Goal: Task Accomplishment & Management: Manage account settings

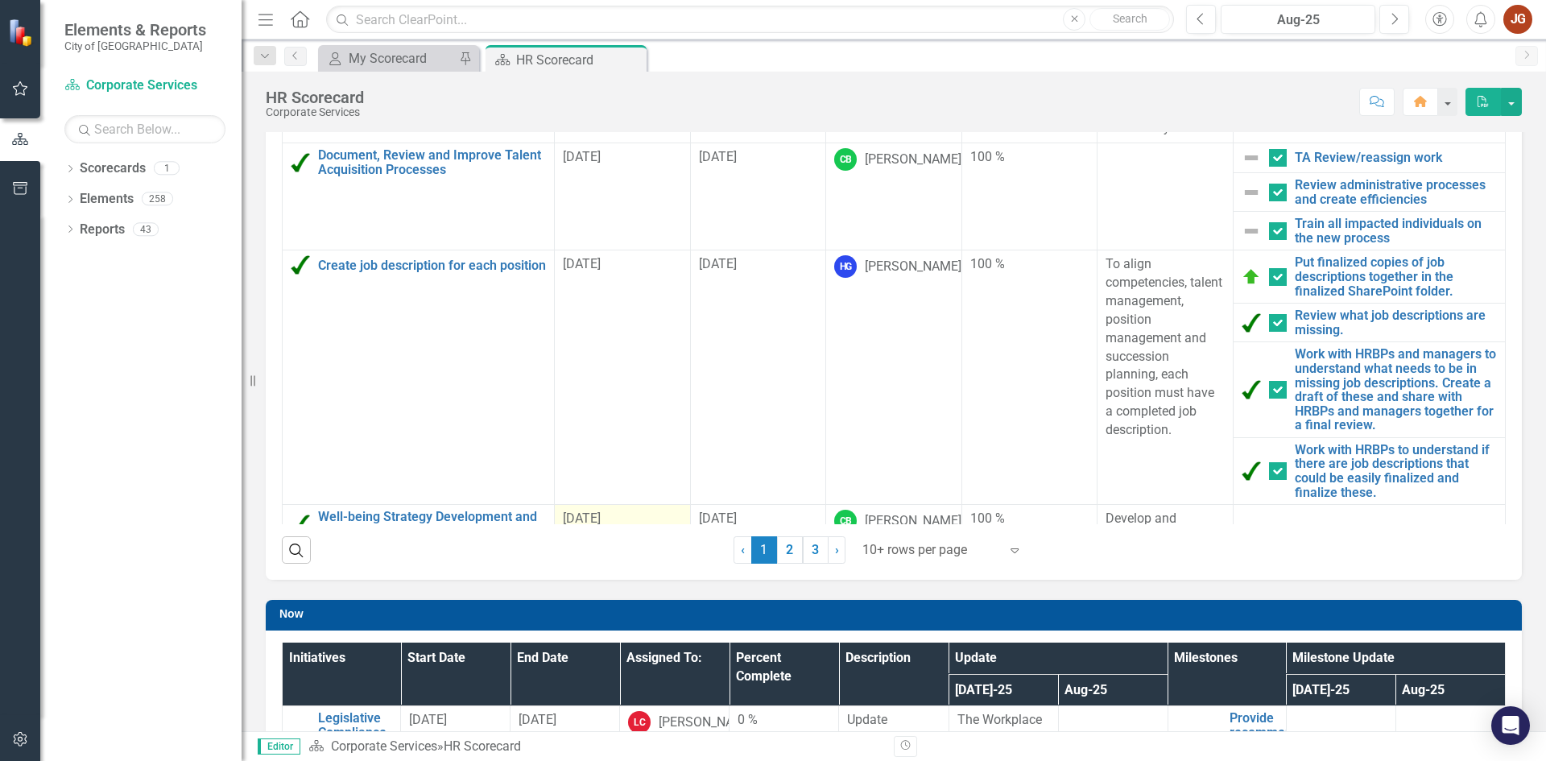
scroll to position [242, 0]
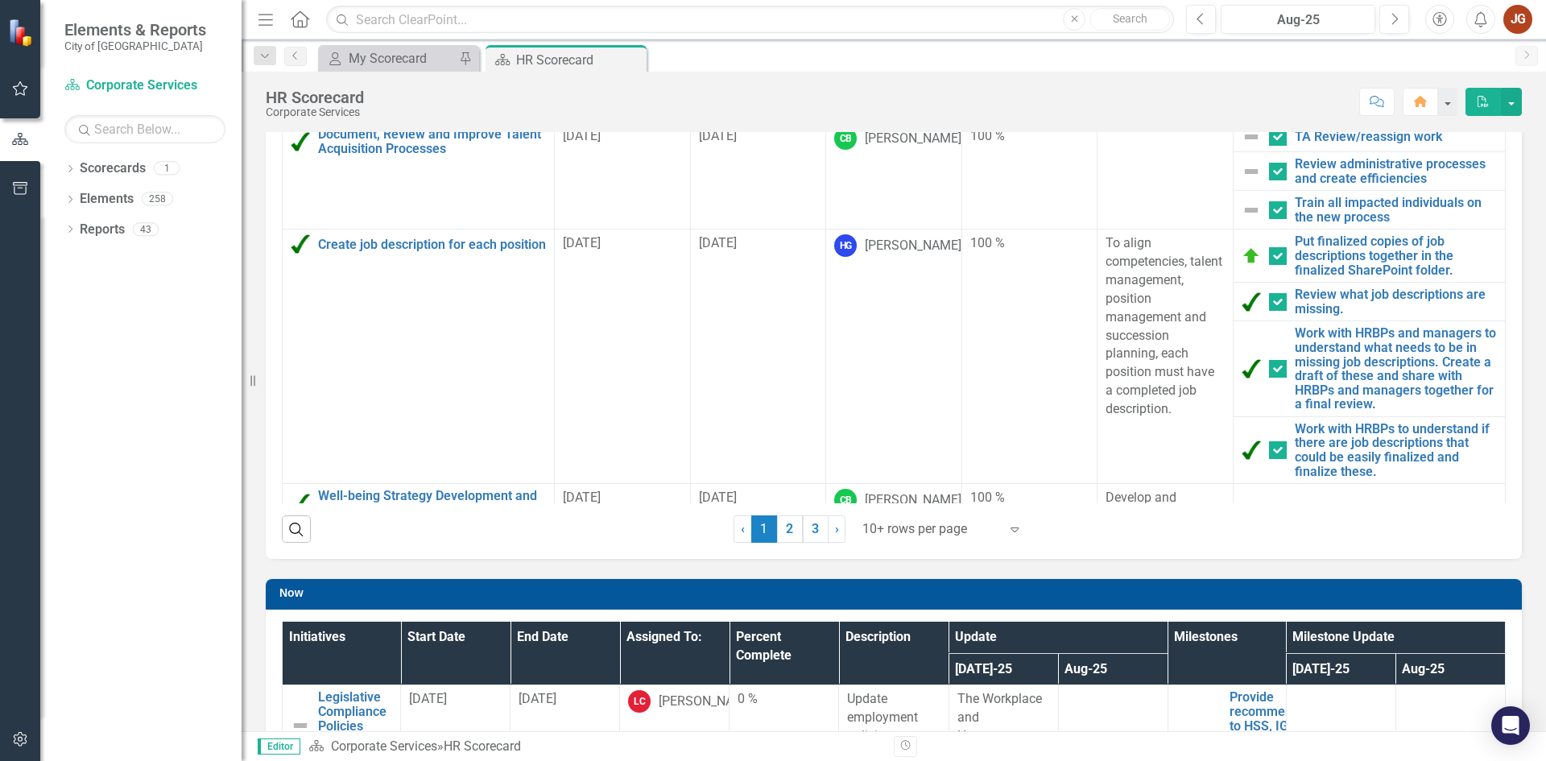
click at [913, 537] on div at bounding box center [930, 530] width 137 height 22
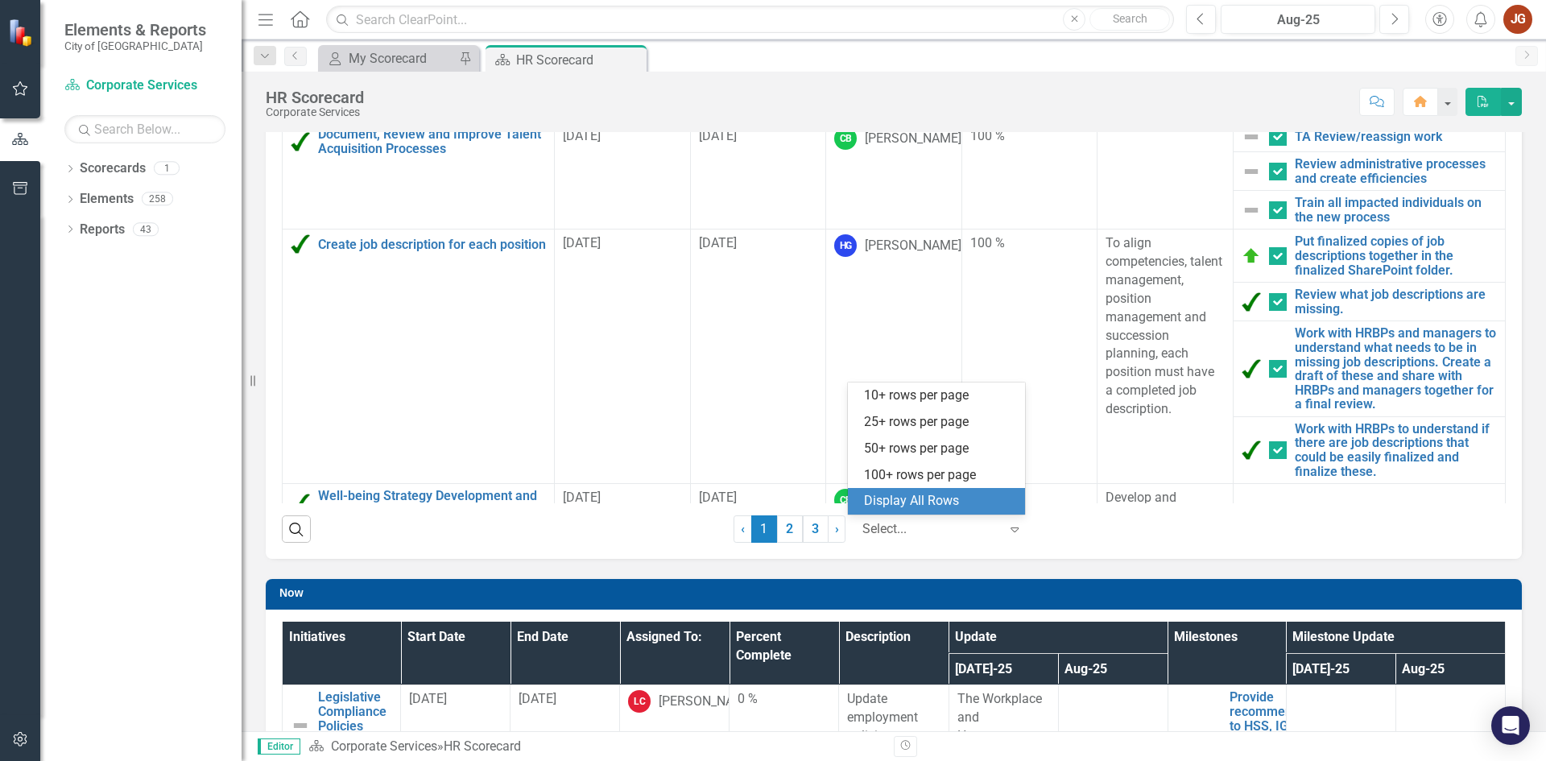
click at [912, 502] on div "Display All Rows" at bounding box center [939, 501] width 151 height 19
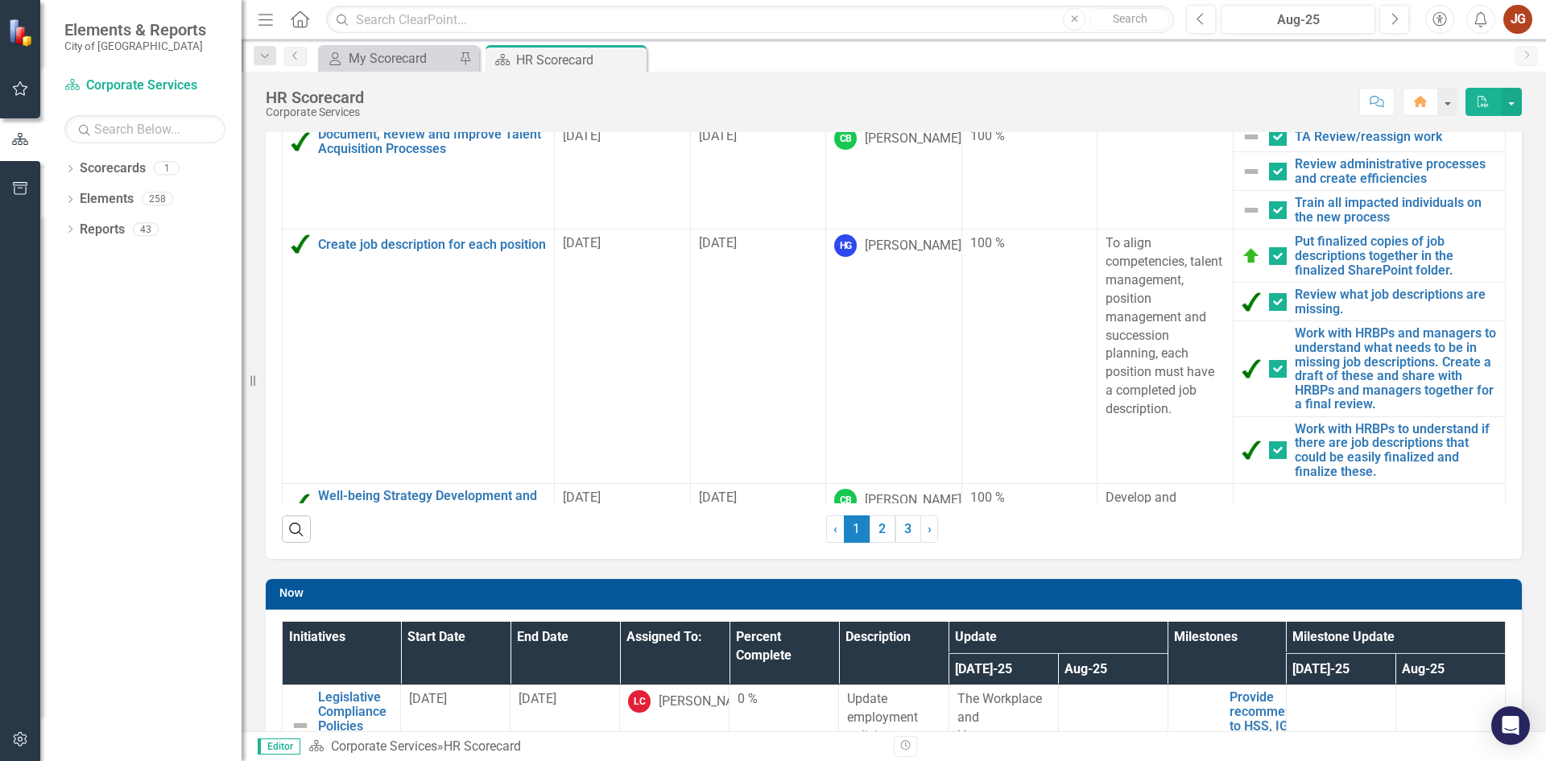
click at [260, 325] on div "Completed Last 90 Days Initiatives Start Date End Date Assigned To: Percent Com…" at bounding box center [894, 214] width 1280 height 688
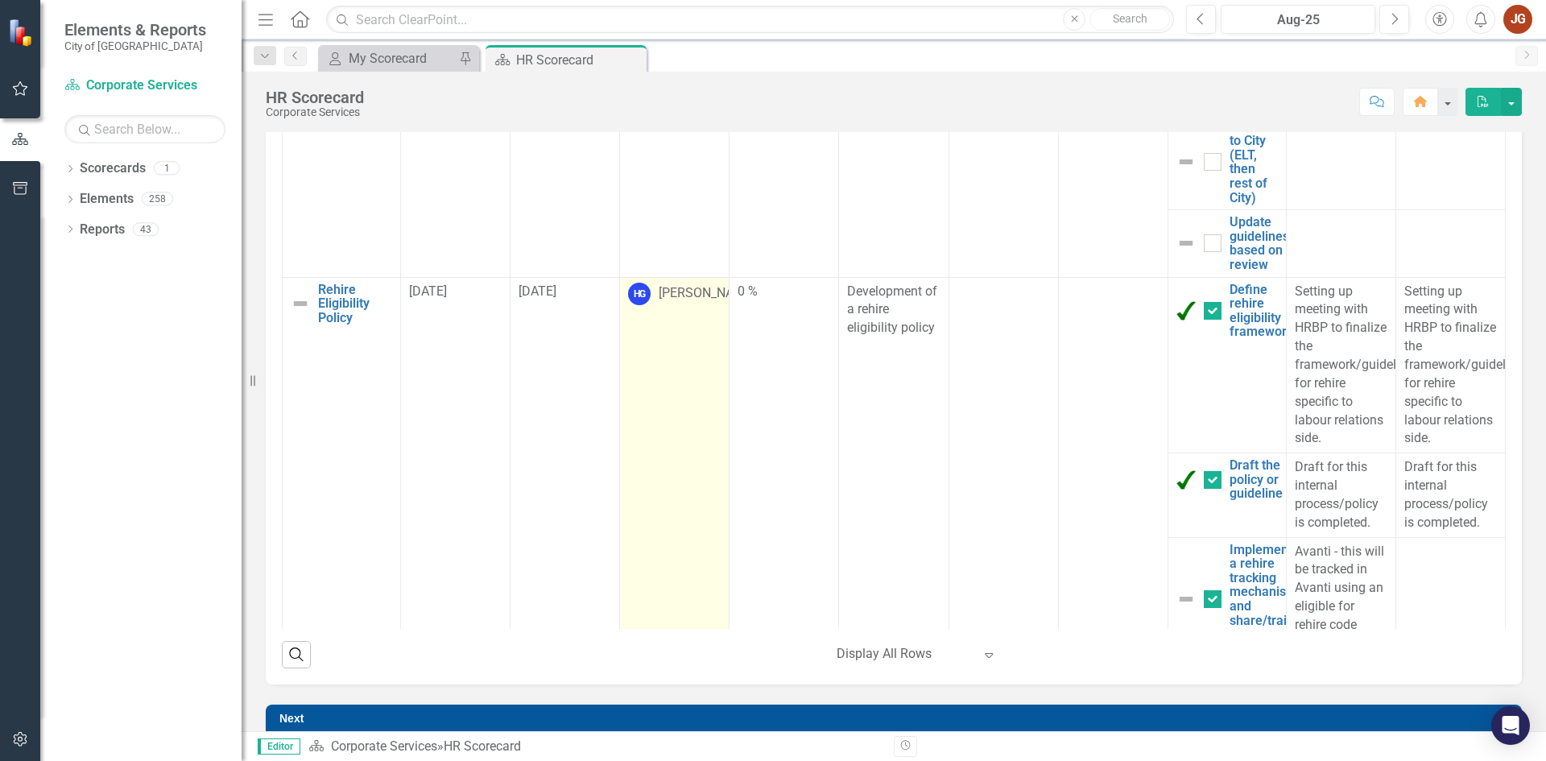
scroll to position [1127, 0]
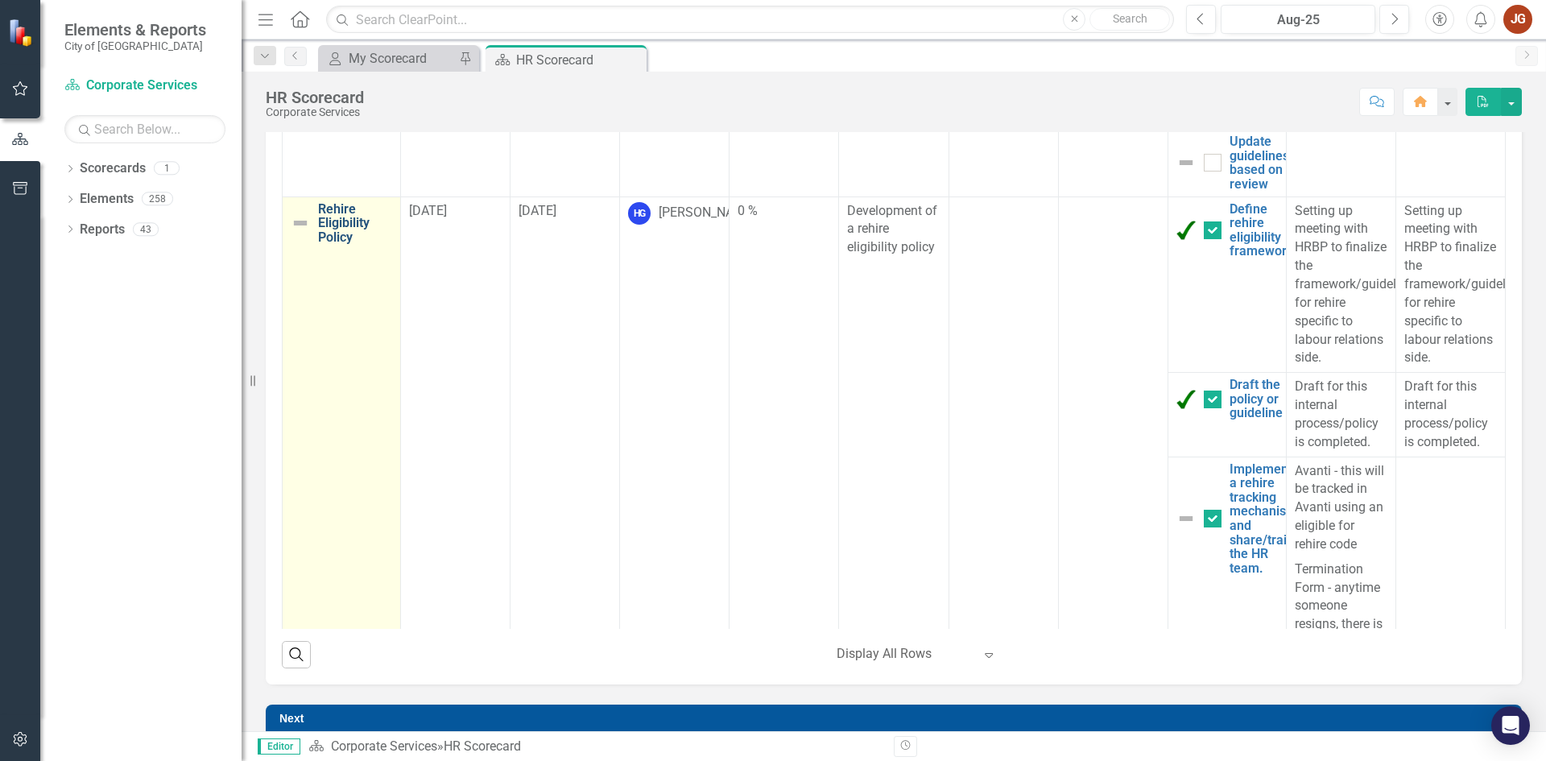
click at [349, 245] on link "Rehire Eligibility Policy" at bounding box center [355, 223] width 74 height 43
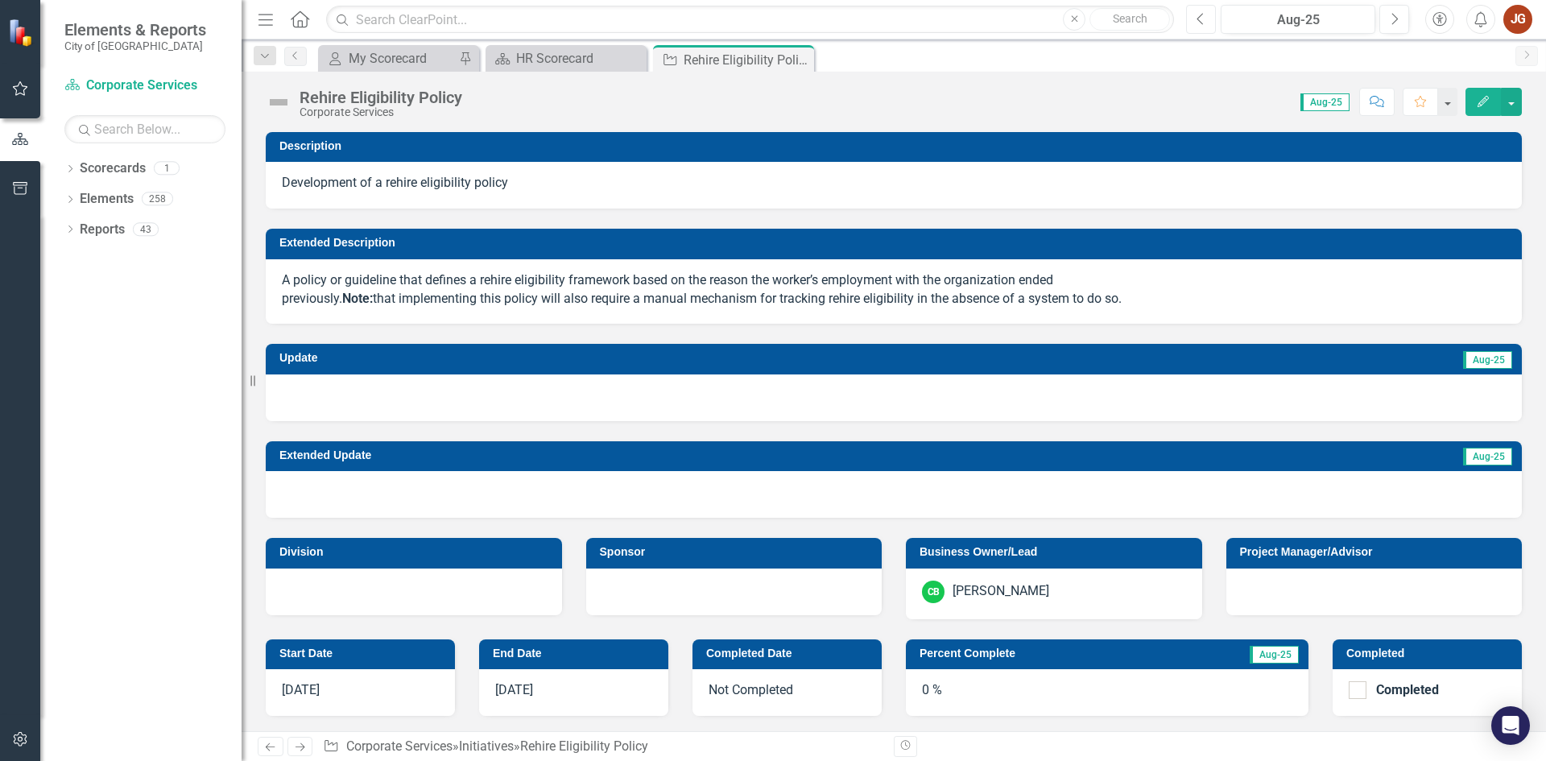
click at [1204, 18] on icon "Previous" at bounding box center [1201, 19] width 9 height 14
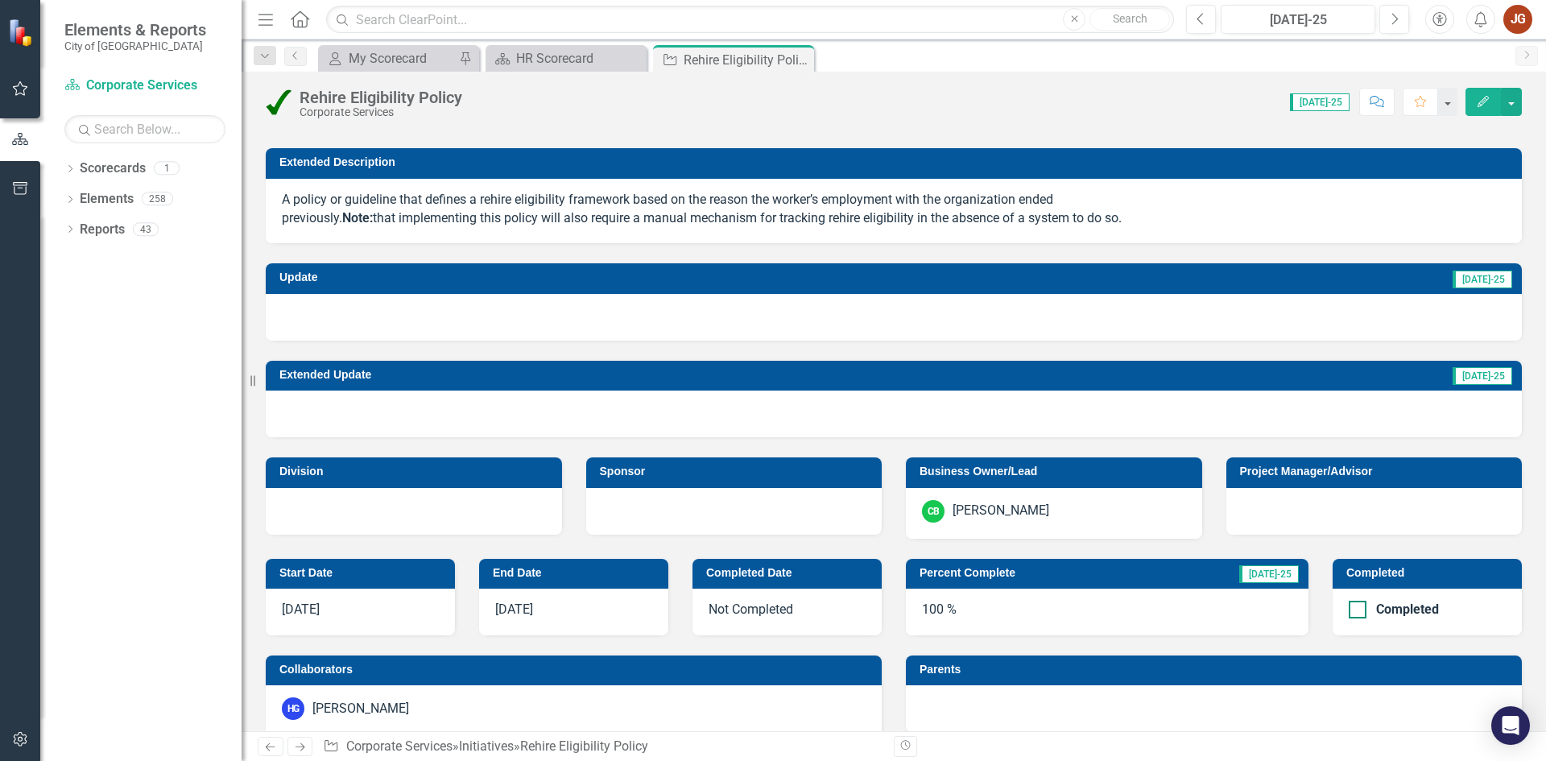
click at [1349, 604] on input "Completed" at bounding box center [1354, 606] width 10 height 10
checkbox input "true"
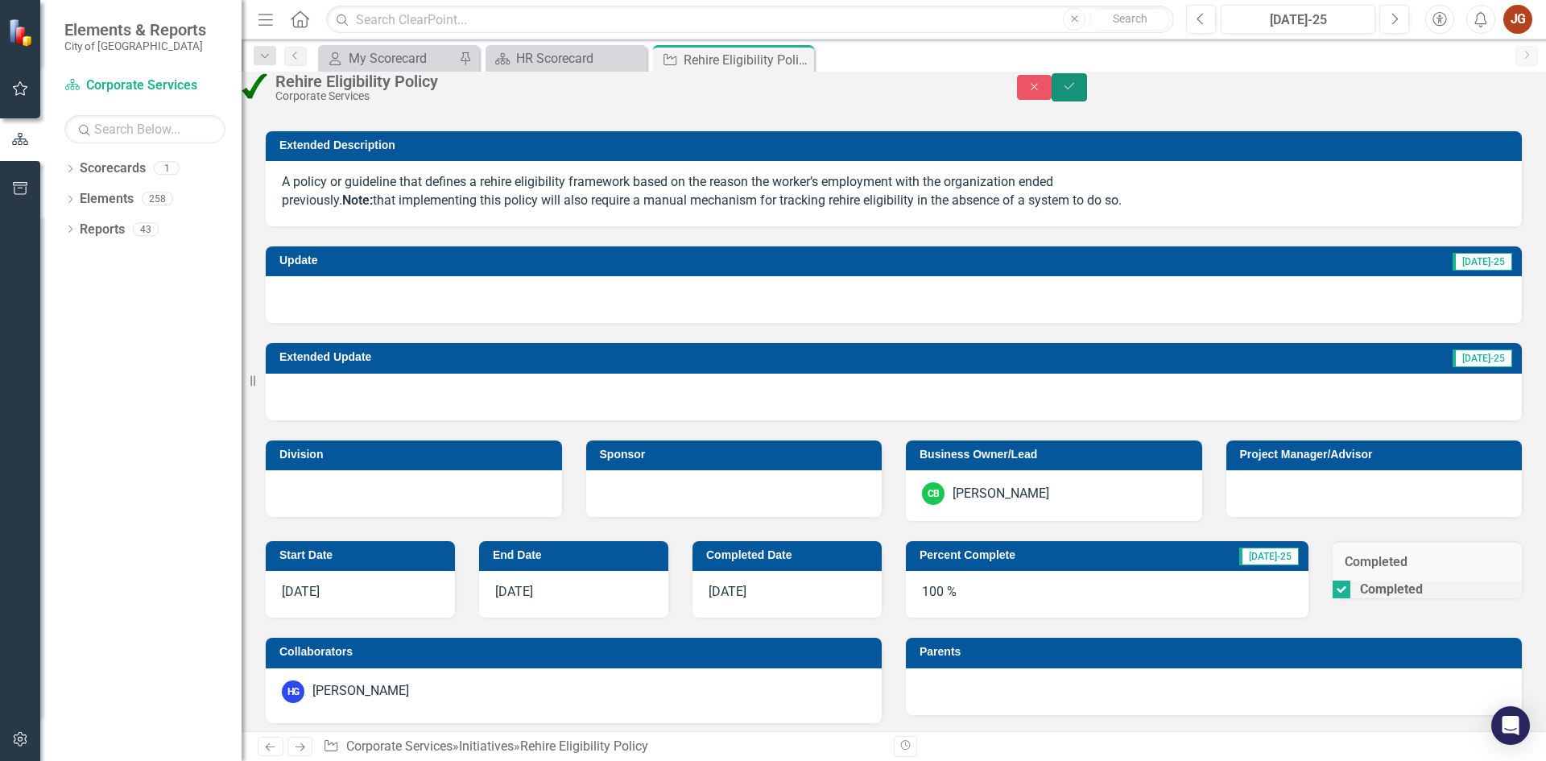
click at [1077, 92] on icon "Save" at bounding box center [1069, 86] width 14 height 11
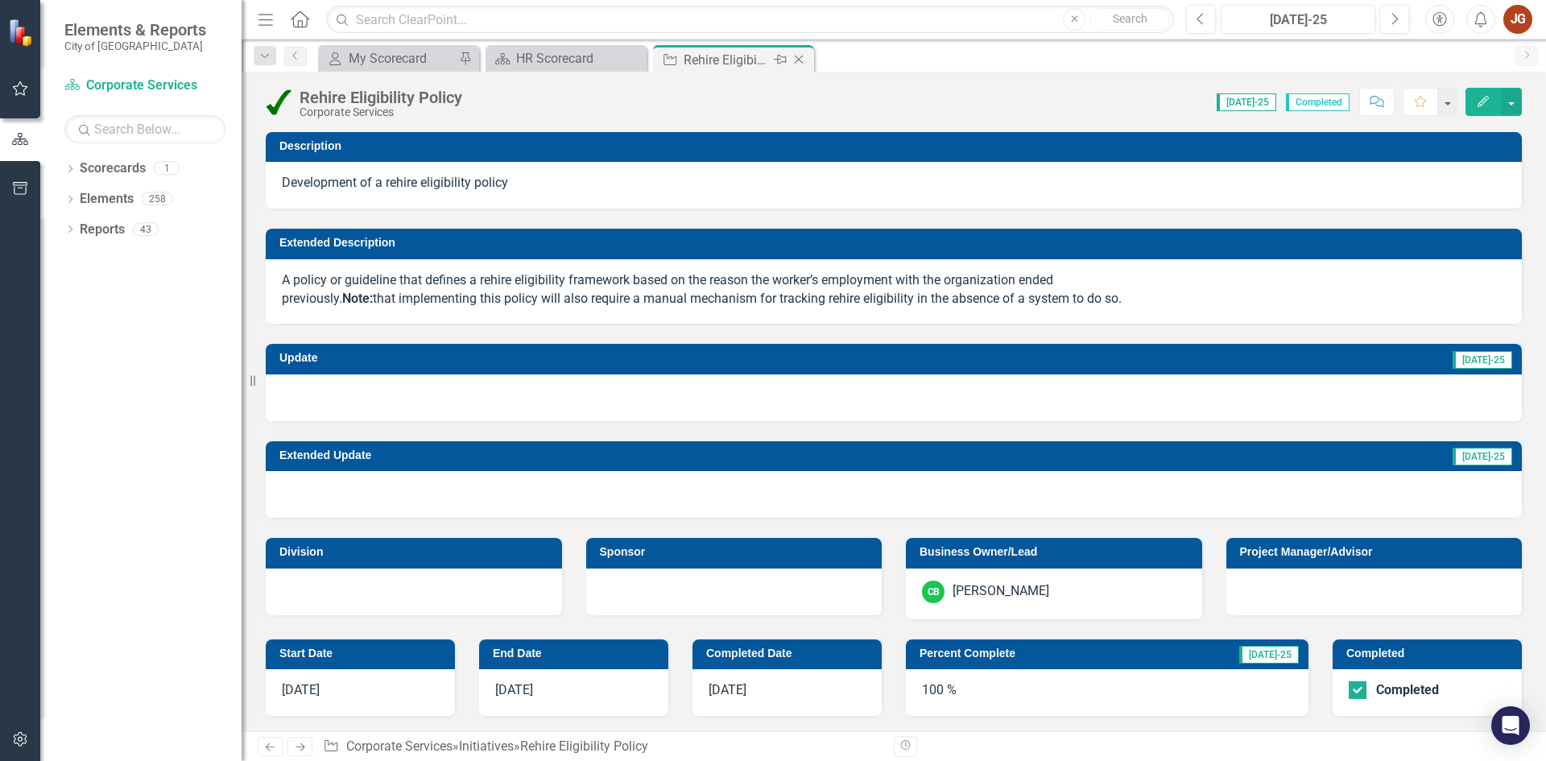
click at [800, 57] on icon "Close" at bounding box center [799, 59] width 16 height 13
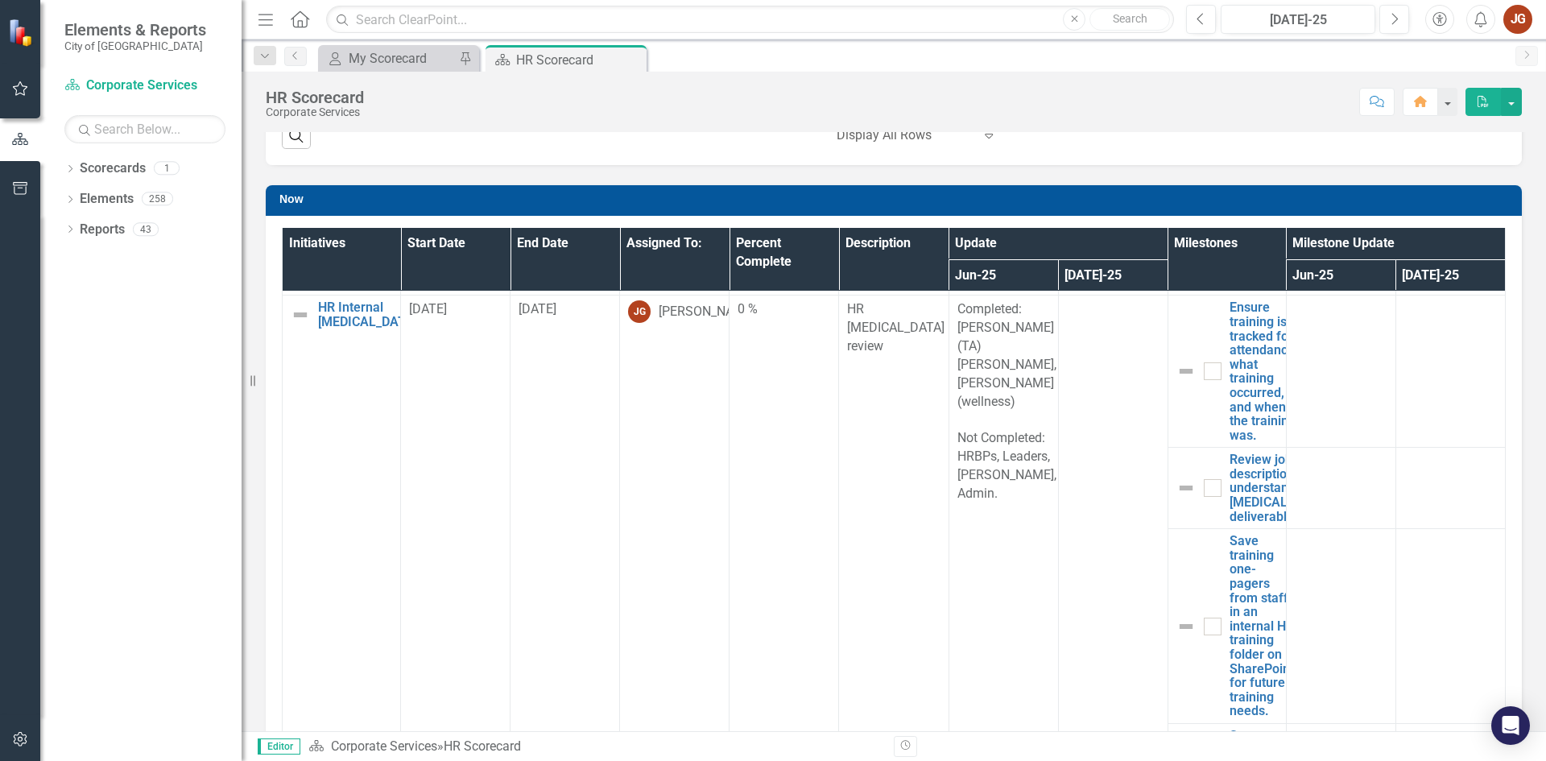
scroll to position [725, 0]
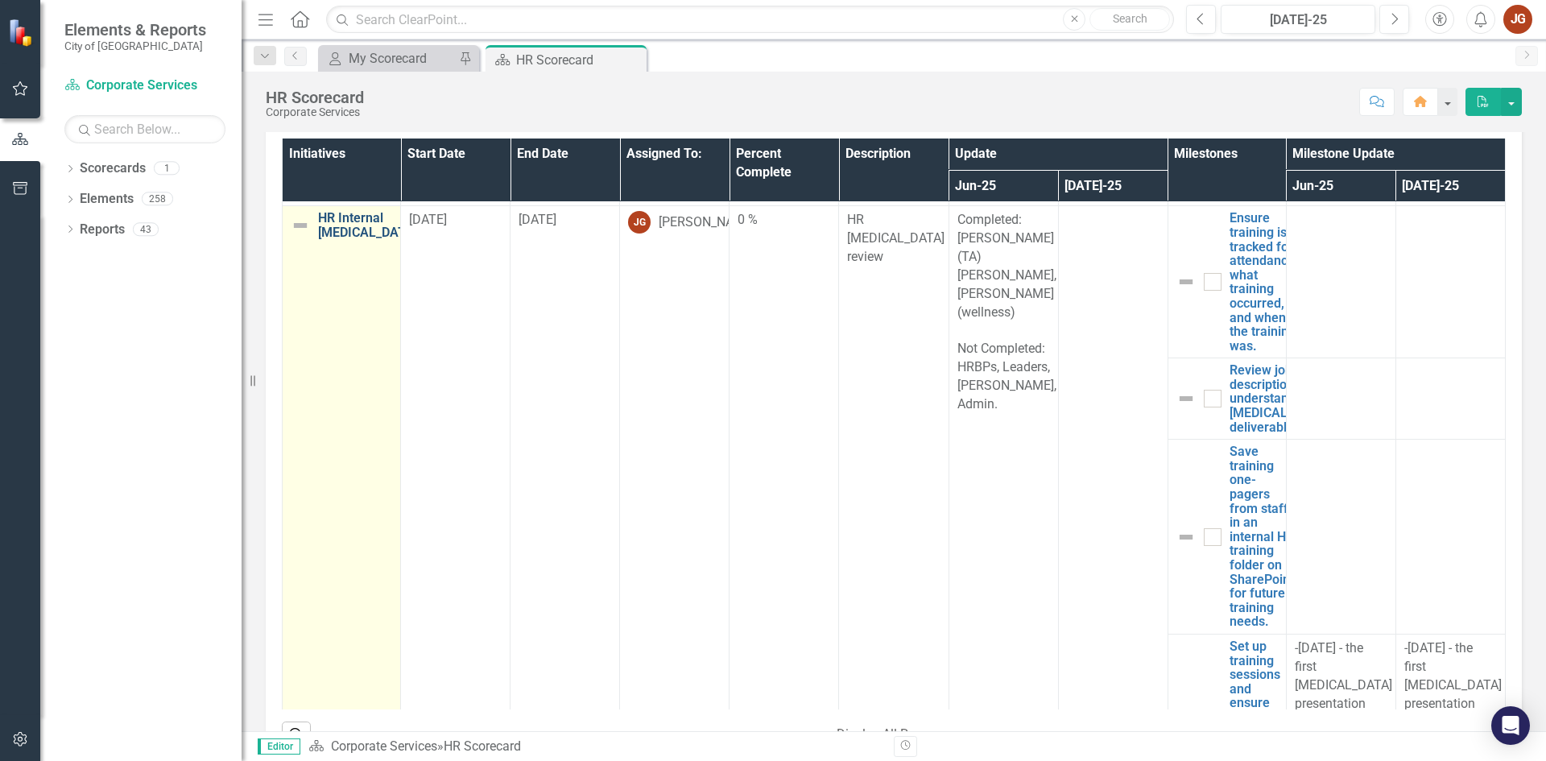
click at [329, 239] on link "HR Internal [MEDICAL_DATA]" at bounding box center [367, 225] width 99 height 28
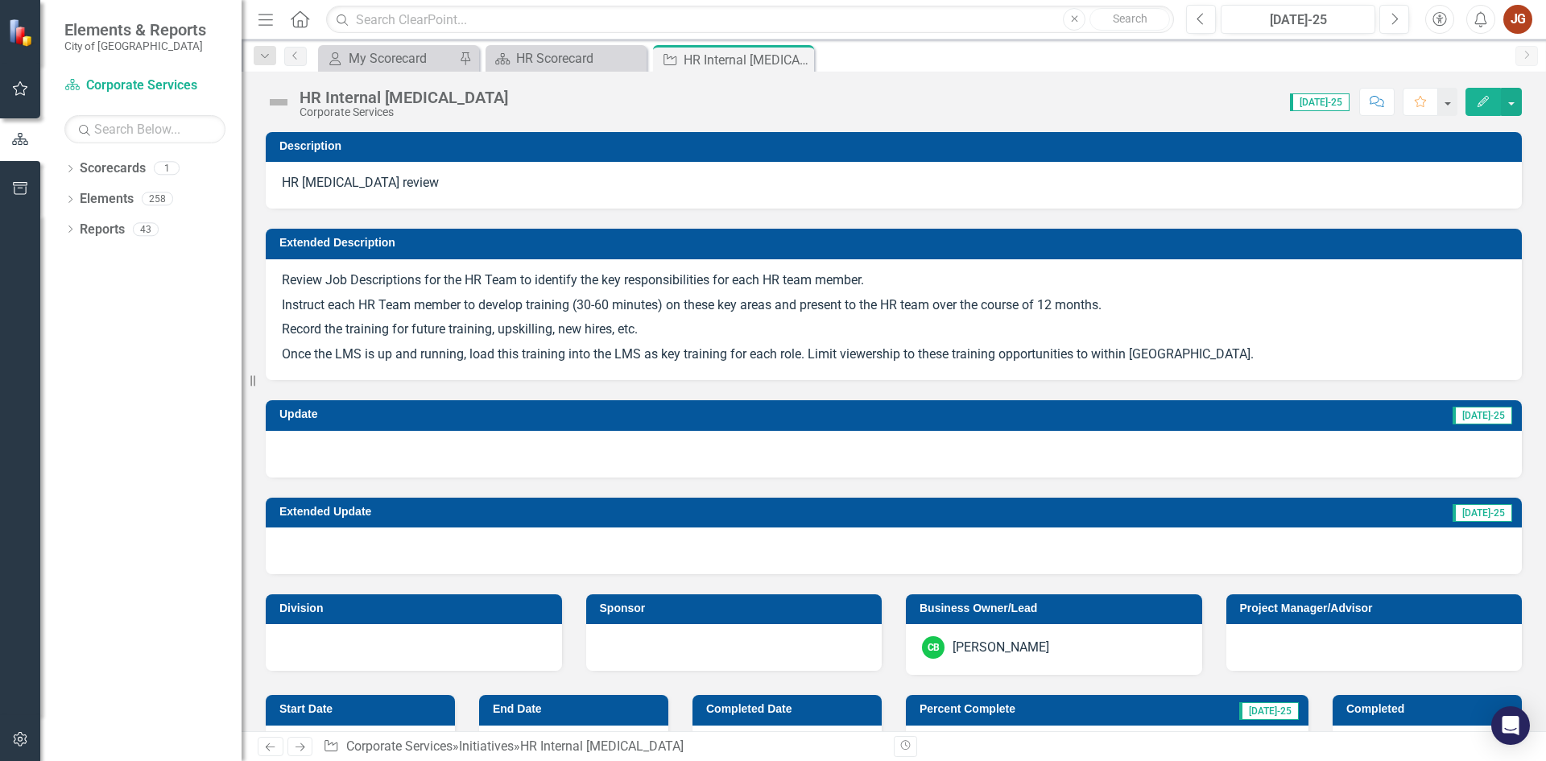
checkbox input "true"
